Goal: Task Accomplishment & Management: Manage account settings

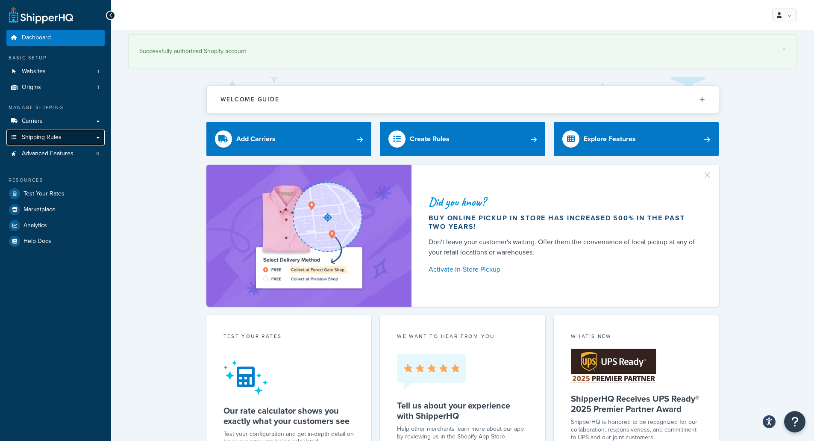
click at [62, 138] on link "Shipping Rules" at bounding box center [55, 138] width 98 height 16
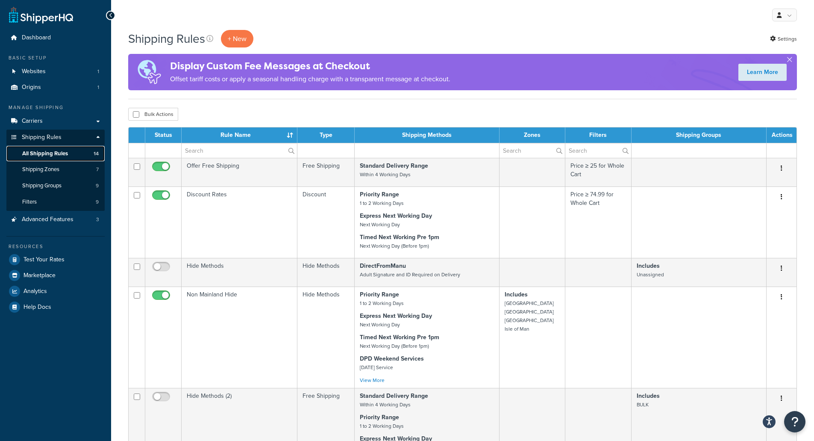
click at [84, 151] on link "All Shipping Rules 14" at bounding box center [55, 154] width 98 height 16
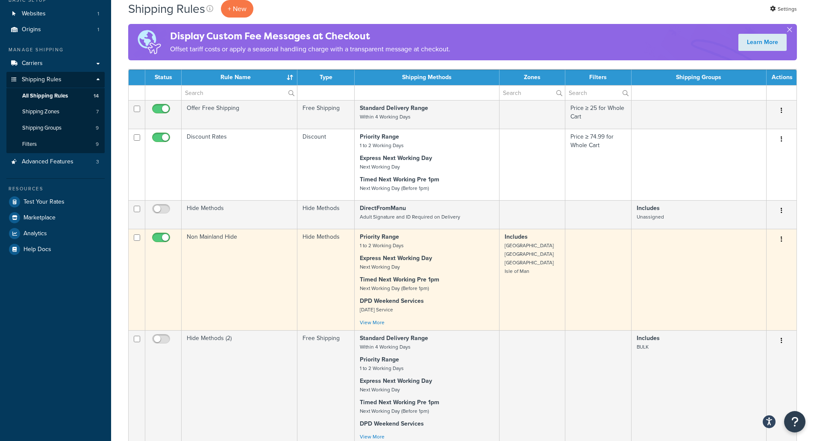
scroll to position [43, 0]
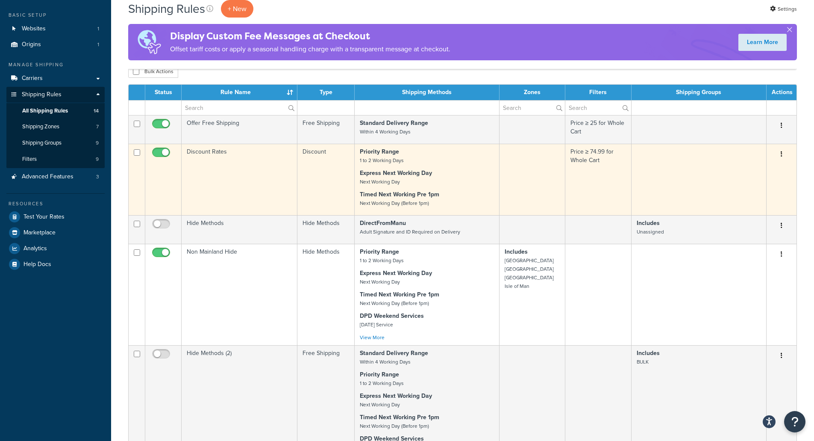
click at [273, 175] on td "Discount Rates" at bounding box center [240, 179] width 116 height 71
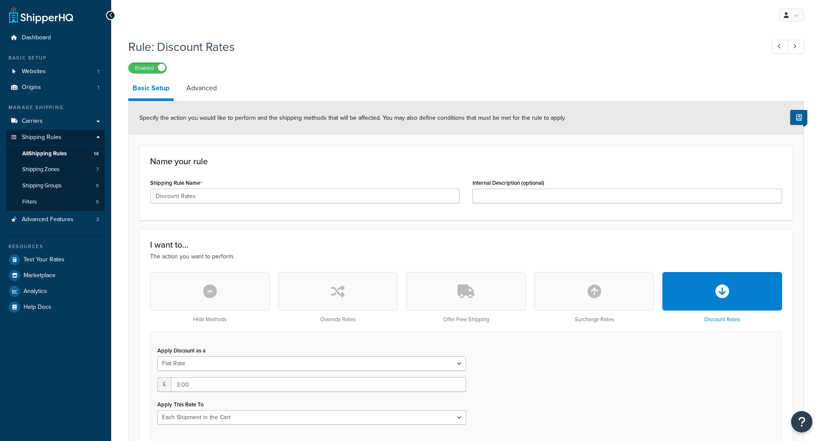
select select "CART"
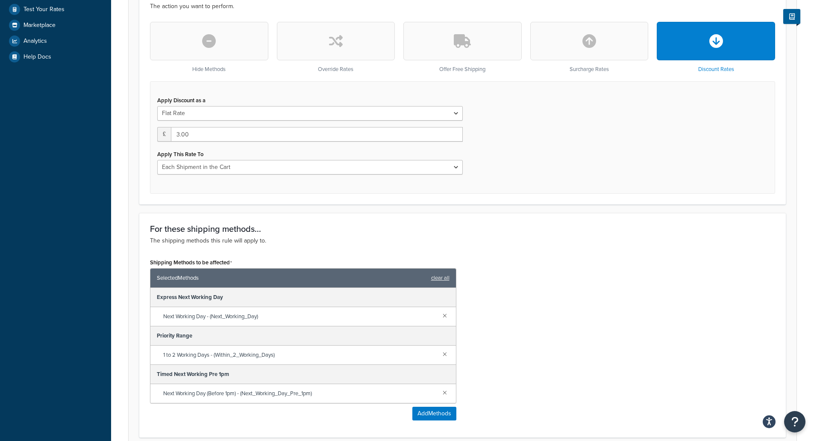
scroll to position [43, 0]
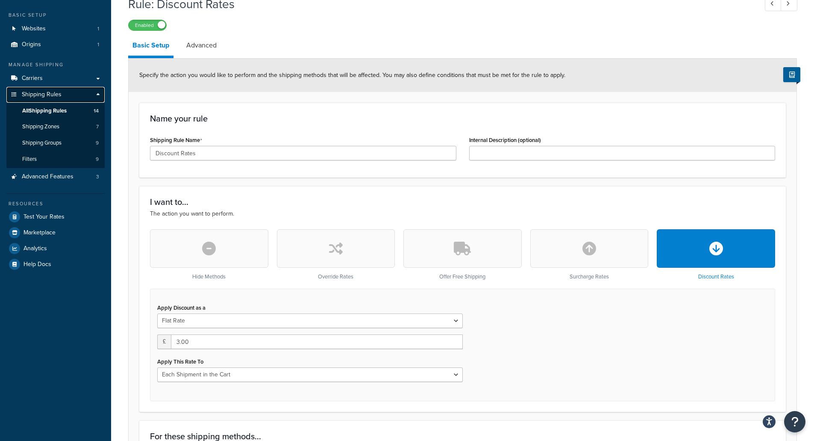
click at [47, 97] on span "Shipping Rules" at bounding box center [42, 94] width 40 height 7
click at [67, 111] on span "All Shipping Rules" at bounding box center [44, 110] width 44 height 7
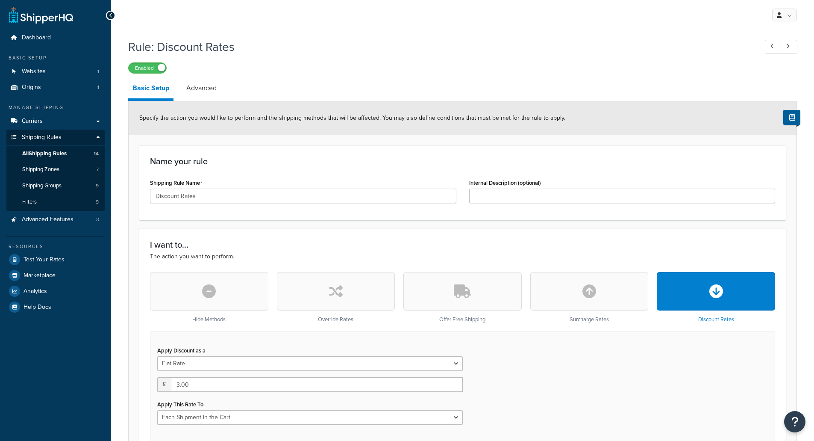
select select "CART"
click at [45, 151] on span "All Shipping Rules" at bounding box center [44, 153] width 44 height 7
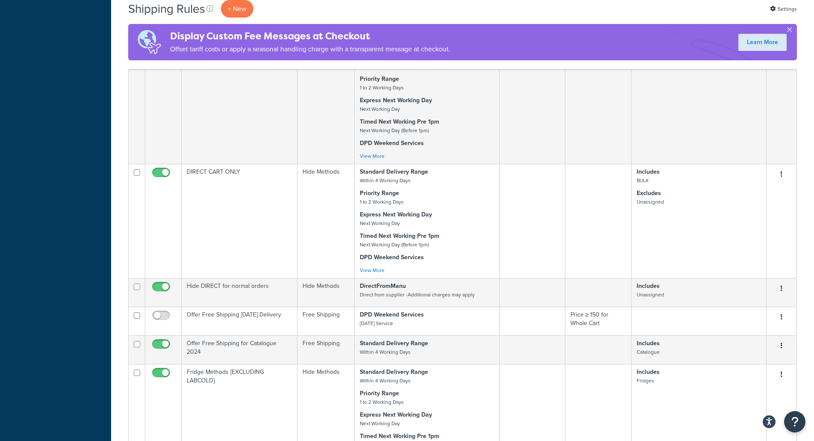
scroll to position [342, 0]
